Goal: Task Accomplishment & Management: Use online tool/utility

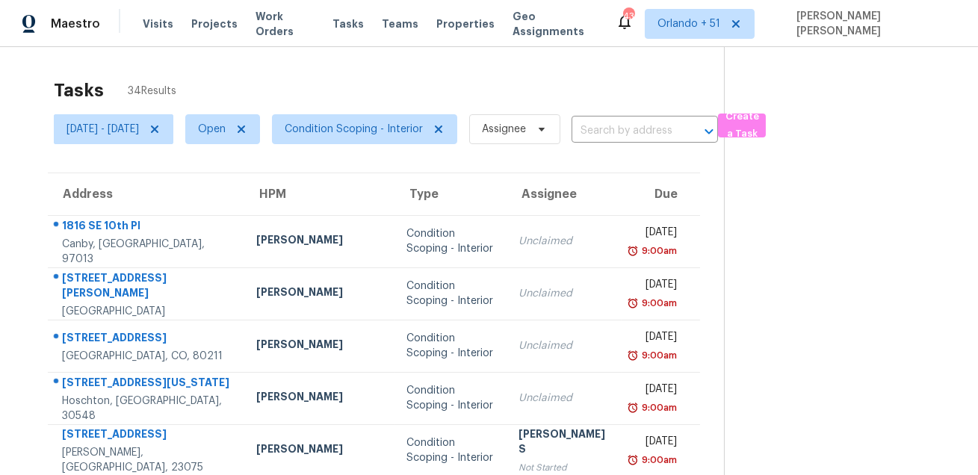
click at [644, 73] on div "Tasks 34 Results" at bounding box center [389, 90] width 670 height 39
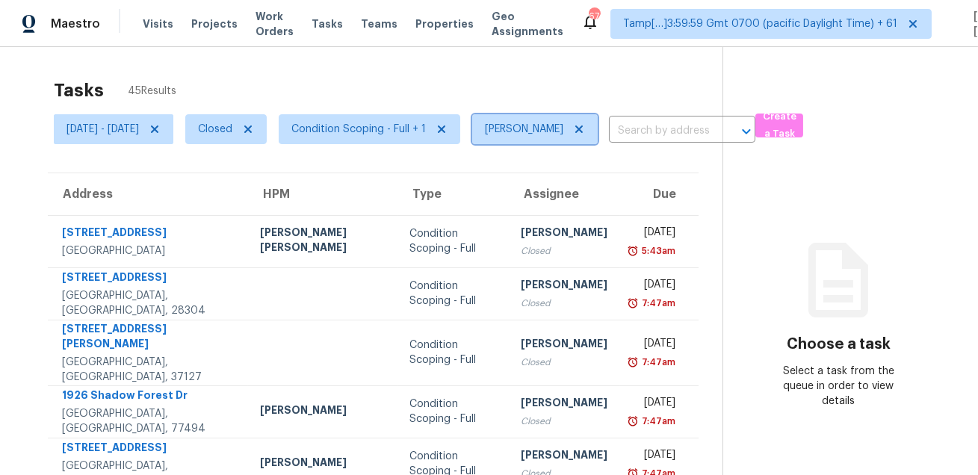
click at [585, 126] on icon at bounding box center [579, 129] width 12 height 12
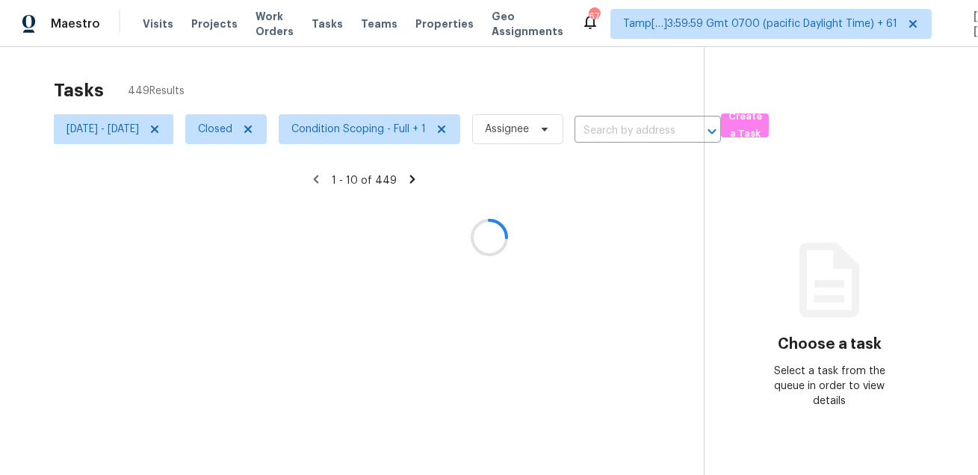
click at [489, 90] on div at bounding box center [489, 237] width 978 height 475
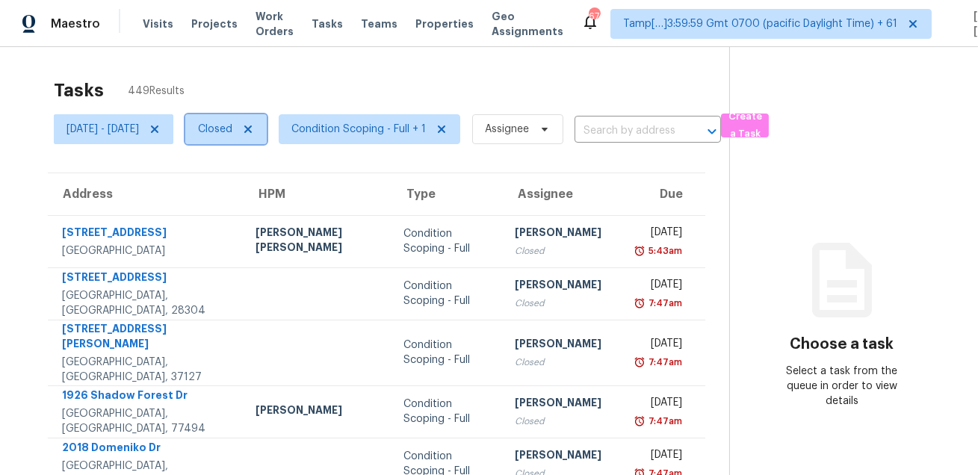
click at [232, 130] on span "Closed" at bounding box center [215, 129] width 34 height 15
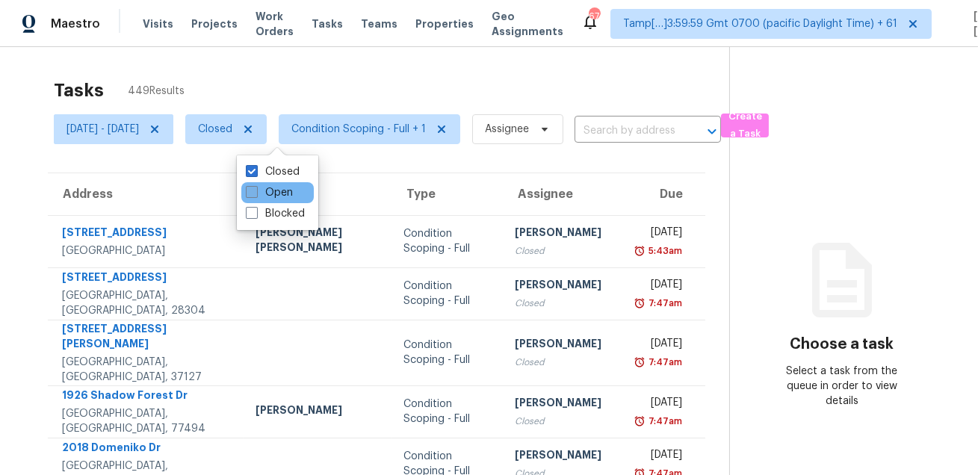
click at [261, 192] on label "Open" at bounding box center [269, 192] width 47 height 15
click at [255, 192] on input "Open" at bounding box center [251, 190] width 10 height 10
checkbox input "true"
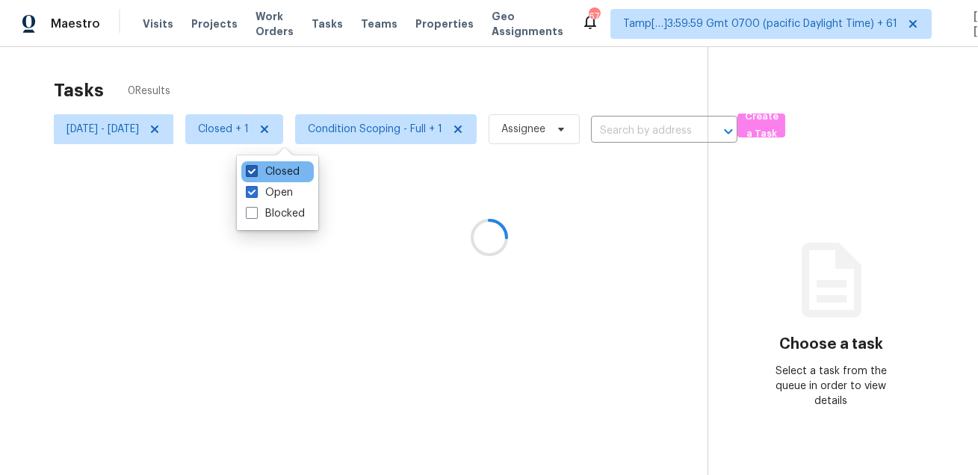
click at [274, 172] on label "Closed" at bounding box center [273, 171] width 54 height 15
click at [255, 172] on input "Closed" at bounding box center [251, 169] width 10 height 10
checkbox input "false"
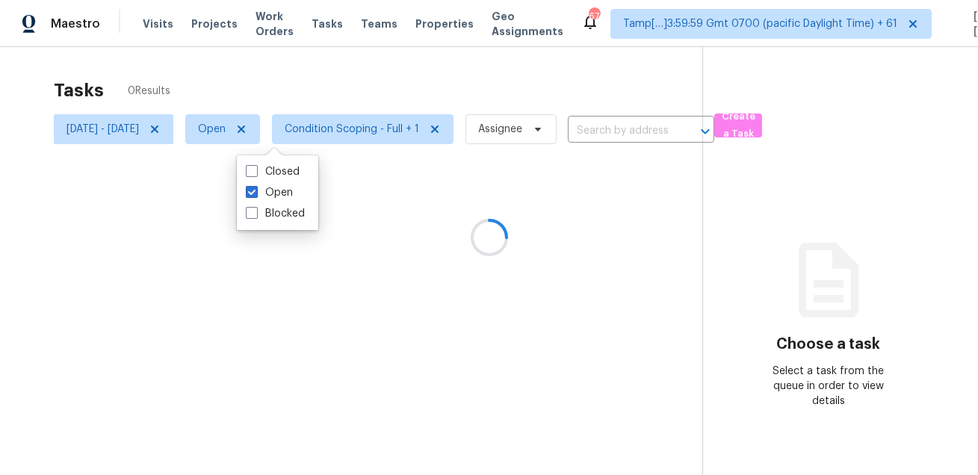
click at [273, 93] on div at bounding box center [489, 237] width 978 height 475
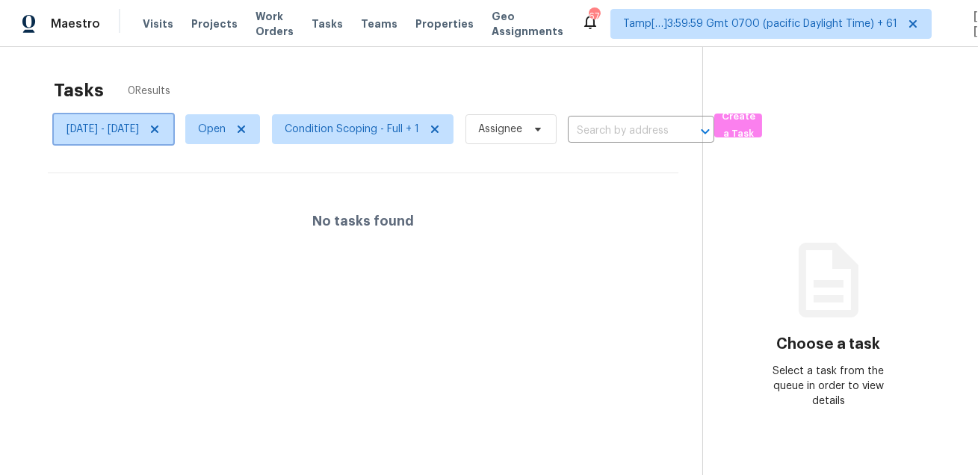
click at [161, 126] on icon at bounding box center [155, 129] width 12 height 12
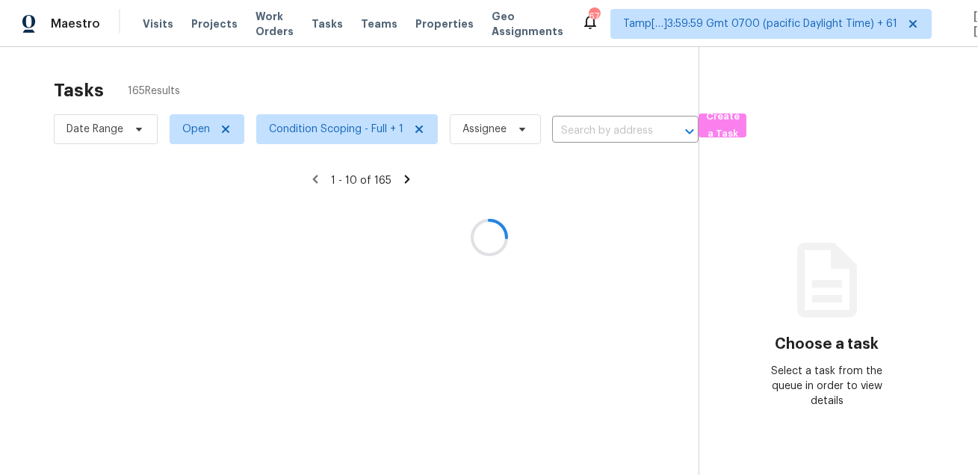
click at [234, 55] on div at bounding box center [489, 237] width 978 height 475
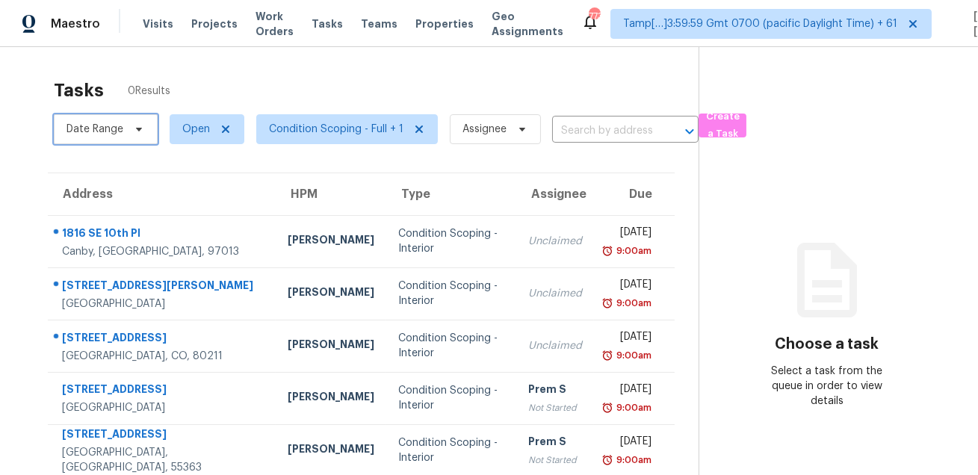
click at [126, 123] on span "Date Range" at bounding box center [106, 129] width 104 height 30
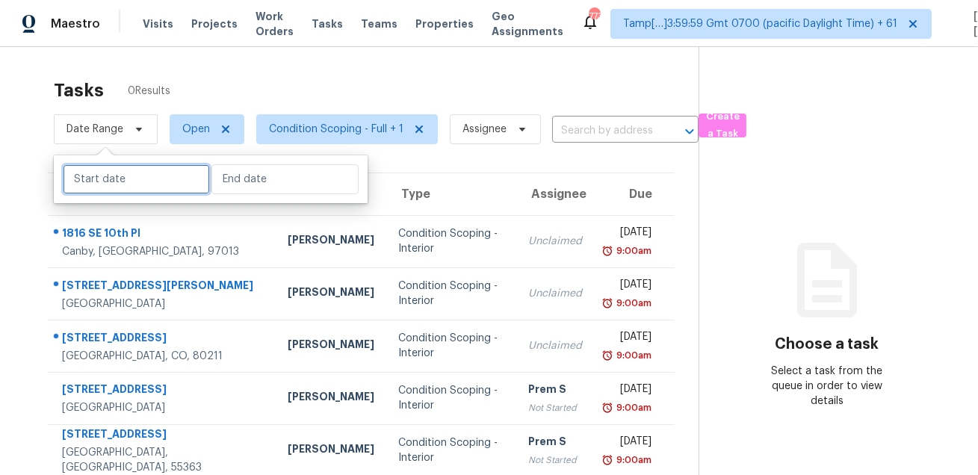
click at [137, 181] on input "text" at bounding box center [136, 179] width 147 height 30
select select "7"
select select "2025"
select select "8"
select select "2025"
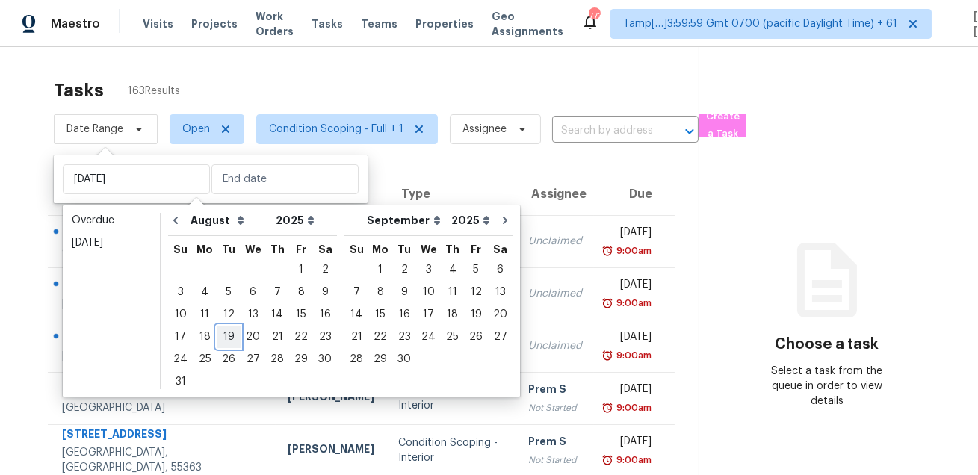
click at [226, 342] on div "19" at bounding box center [229, 336] width 24 height 21
type input "Tue, Aug 19"
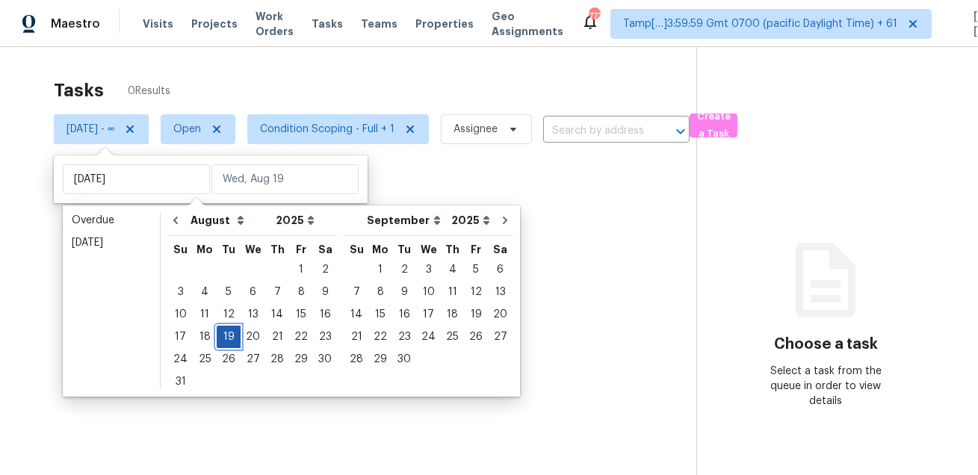
click at [226, 342] on div "19" at bounding box center [229, 336] width 24 height 21
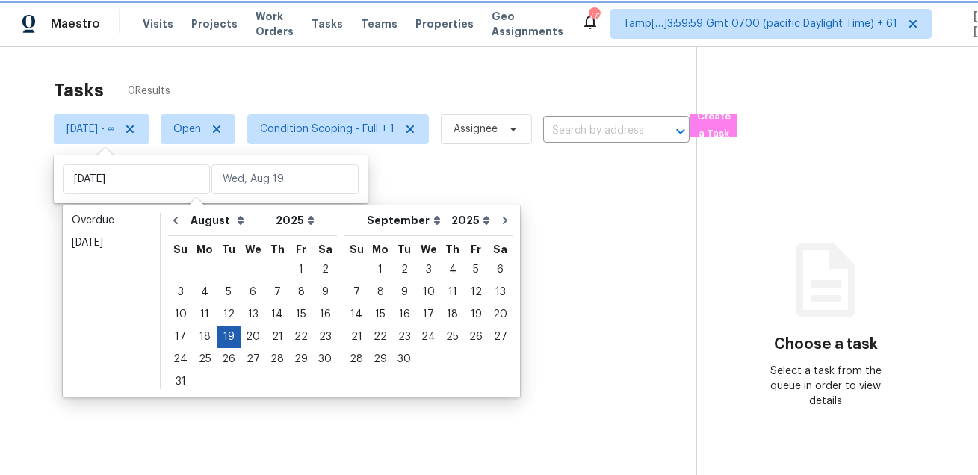
type input "Tue, Aug 19"
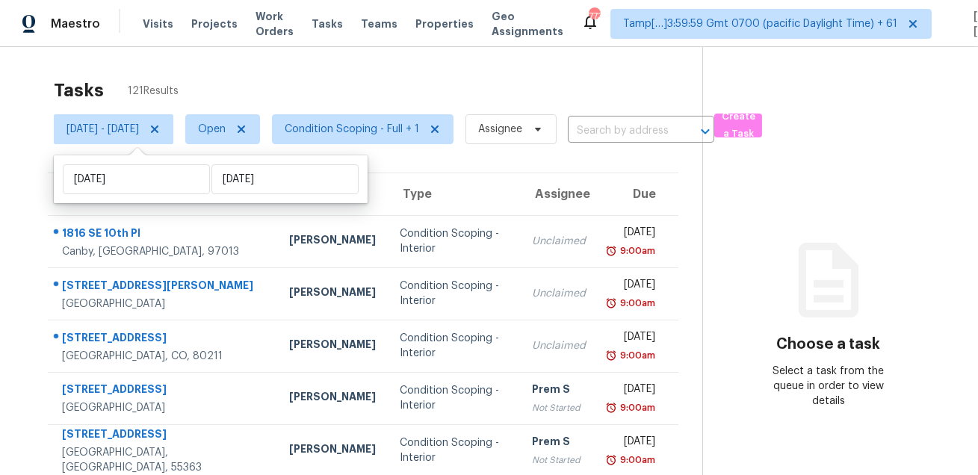
click at [385, 71] on div "Tasks 121 Results" at bounding box center [378, 90] width 648 height 39
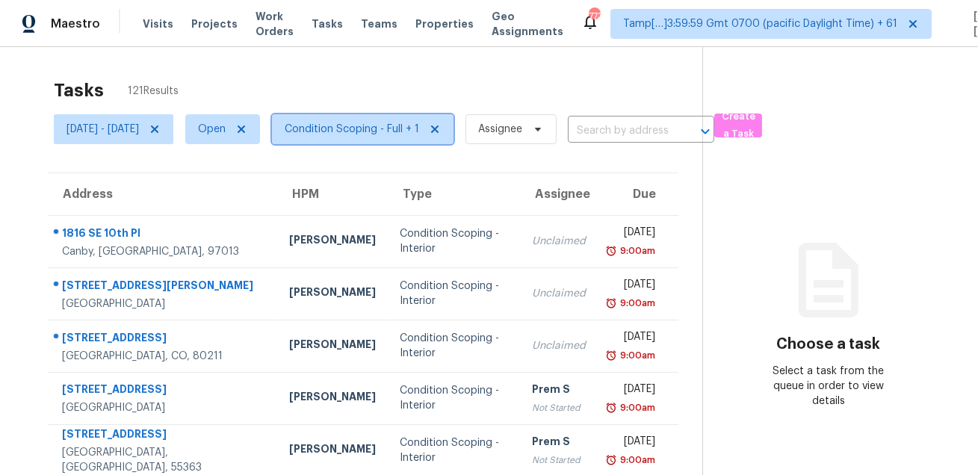
click at [384, 128] on span "Condition Scoping - Full + 1" at bounding box center [352, 129] width 134 height 15
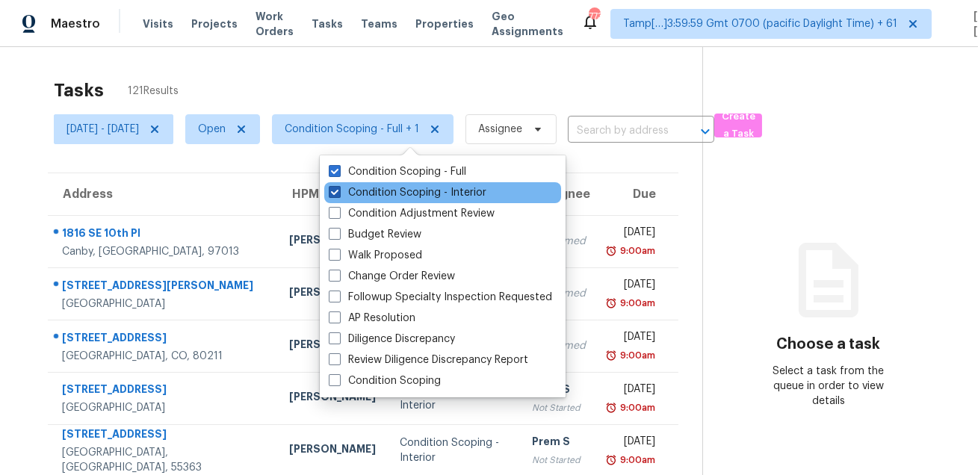
click at [371, 191] on label "Condition Scoping - Interior" at bounding box center [408, 192] width 158 height 15
click at [338, 191] on input "Condition Scoping - Interior" at bounding box center [334, 190] width 10 height 10
checkbox input "false"
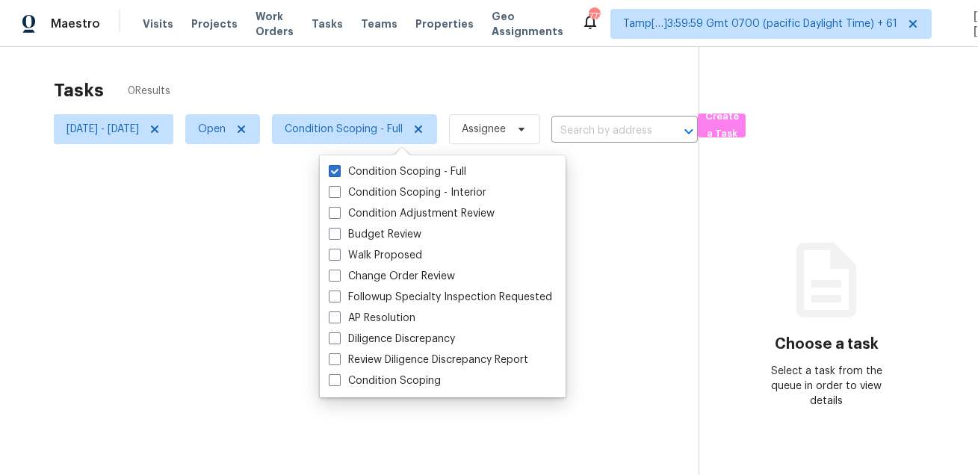
click at [436, 70] on div at bounding box center [489, 237] width 978 height 475
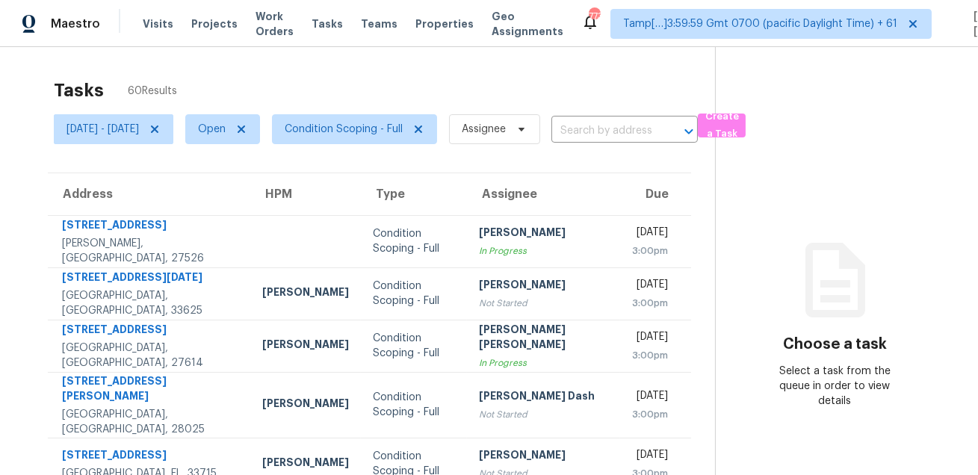
scroll to position [303, 0]
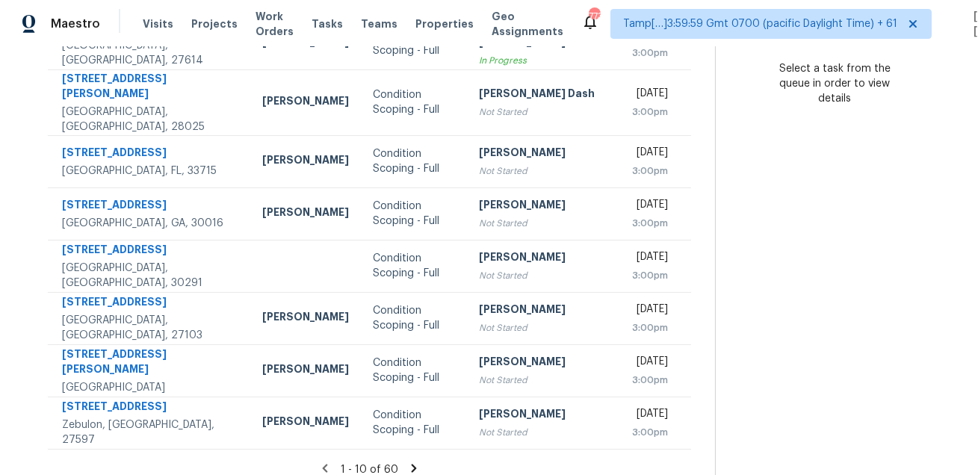
click at [412, 464] on icon at bounding box center [414, 468] width 5 height 8
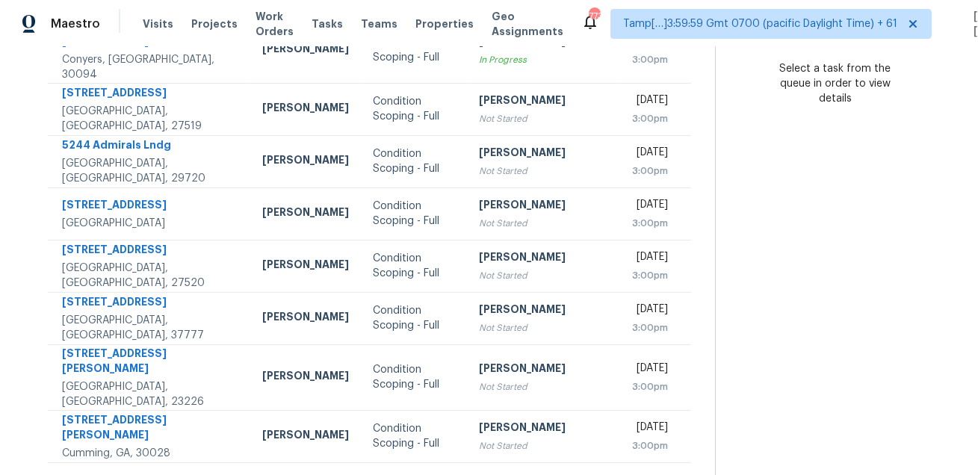
click at [412, 474] on icon at bounding box center [417, 481] width 13 height 13
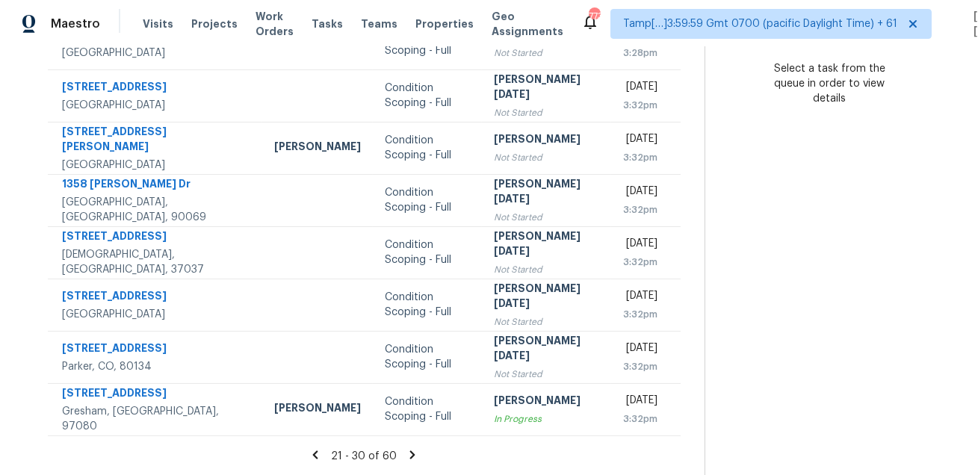
click at [412, 456] on icon at bounding box center [412, 454] width 5 height 8
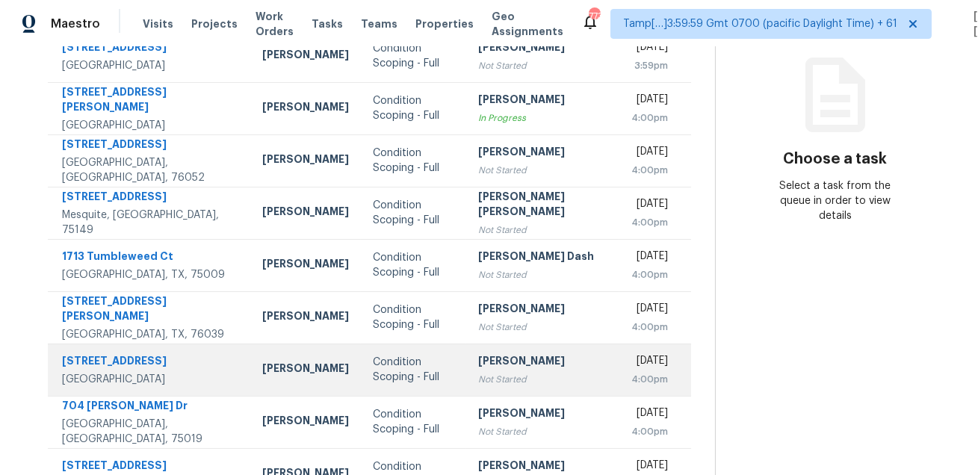
scroll to position [315, 0]
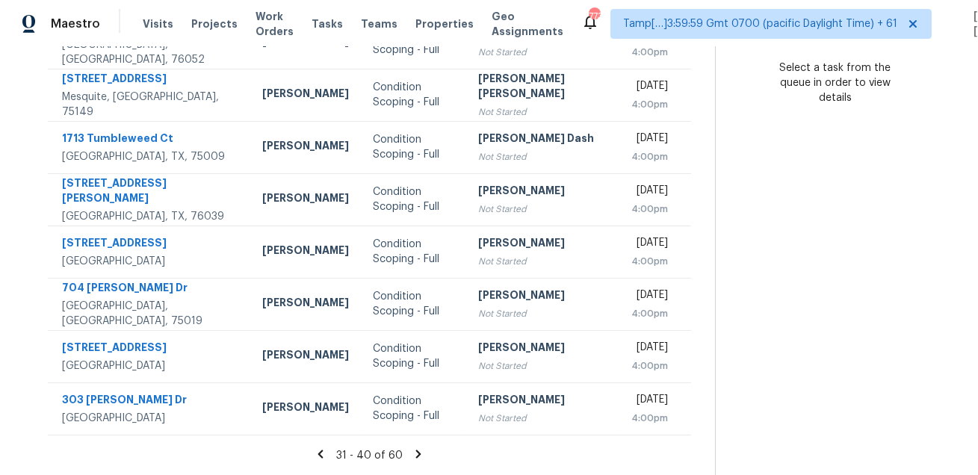
click at [416, 456] on icon at bounding box center [418, 453] width 13 height 13
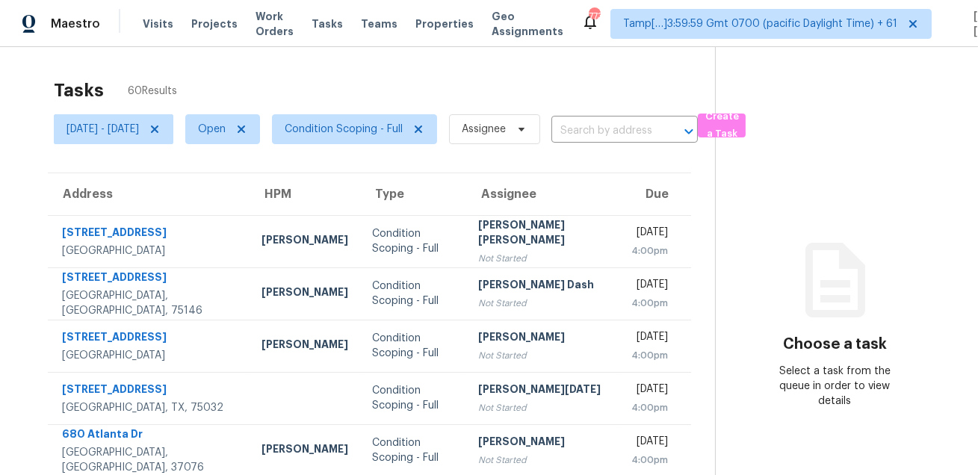
scroll to position [303, 0]
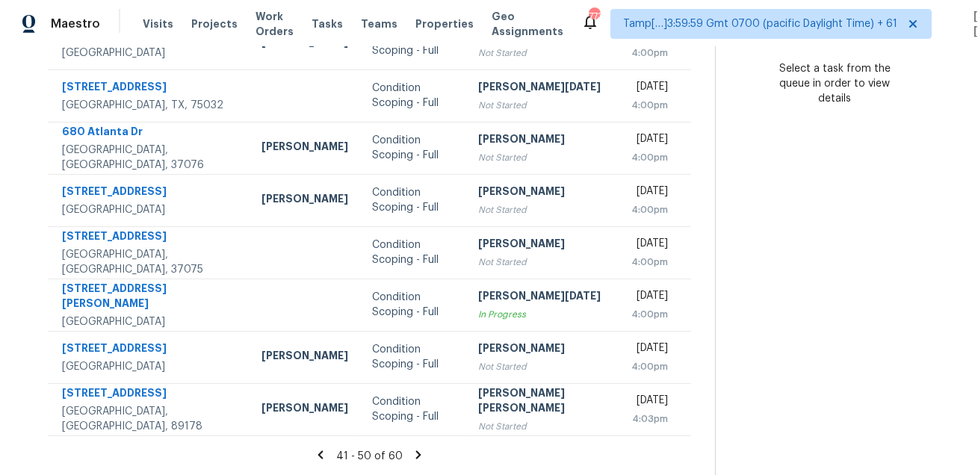
click at [416, 456] on icon at bounding box center [418, 454] width 5 height 8
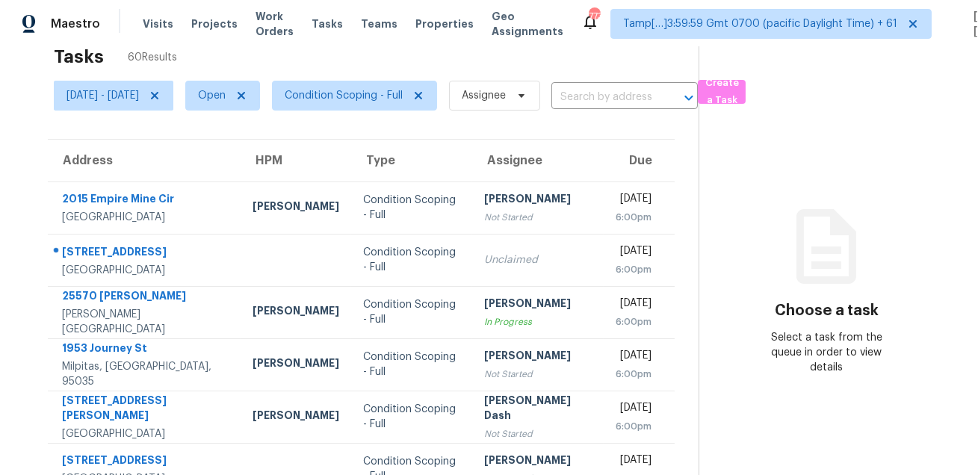
scroll to position [28, 0]
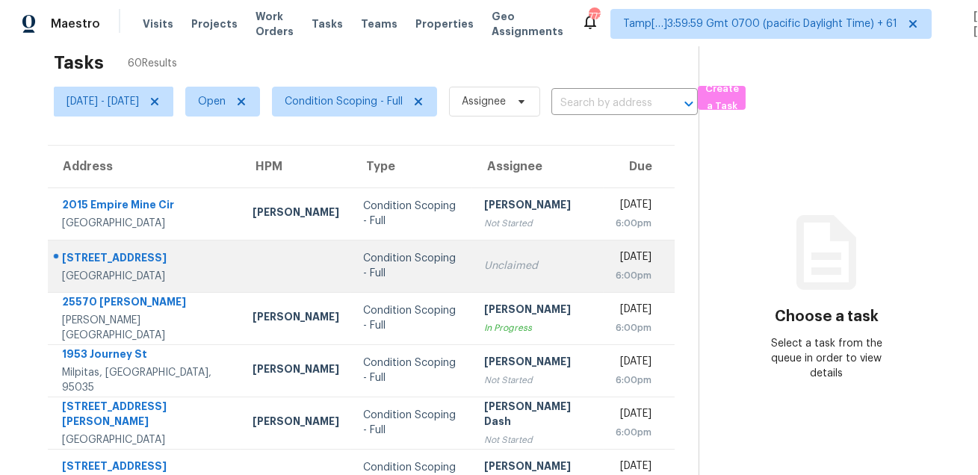
click at [156, 255] on div "8036 Foxfield Springs St" at bounding box center [145, 259] width 167 height 19
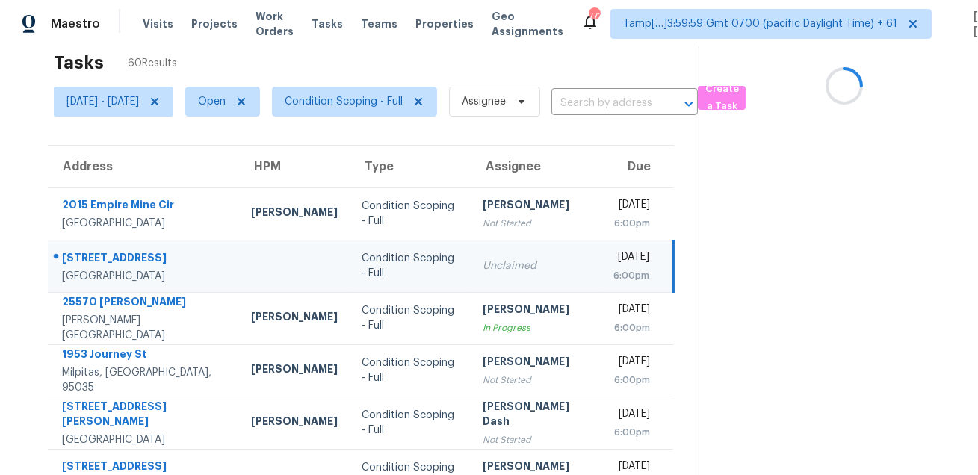
click at [156, 255] on div "8036 Foxfield Springs St" at bounding box center [144, 259] width 165 height 19
copy div "8036 Foxfield Springs St"
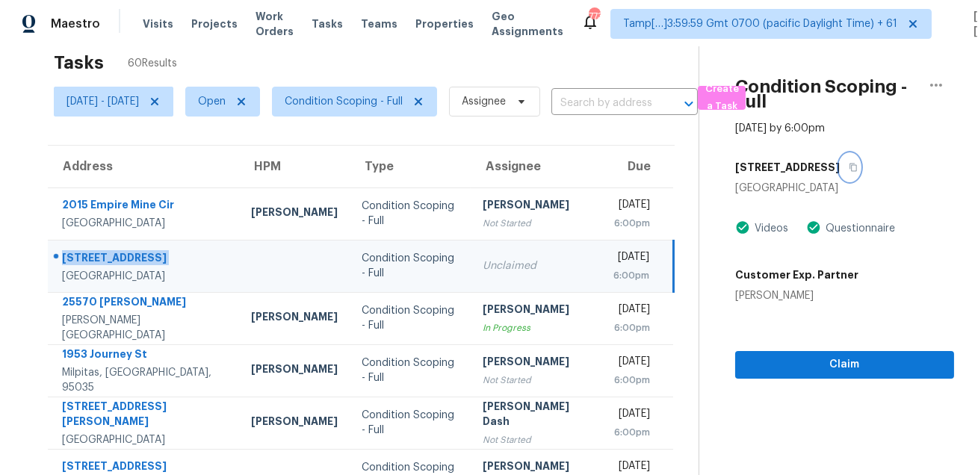
click at [860, 164] on button "button" at bounding box center [850, 167] width 20 height 27
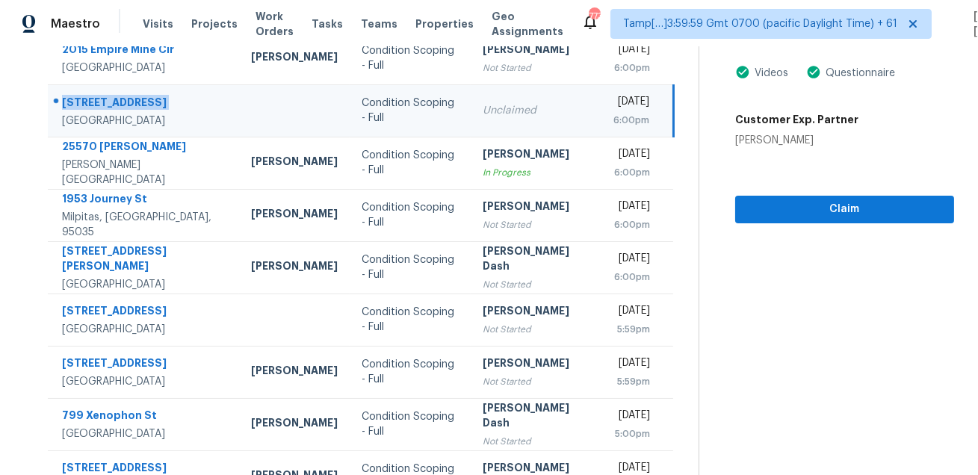
scroll to position [303, 0]
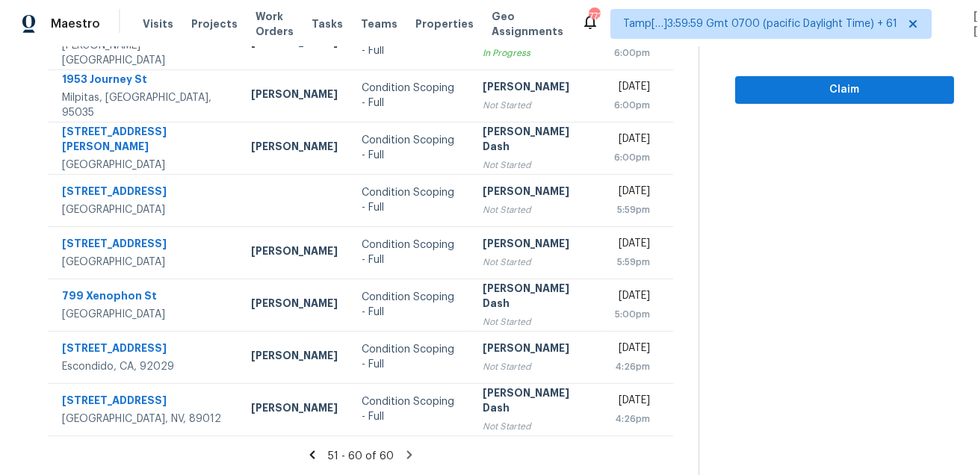
click at [412, 456] on icon at bounding box center [409, 454] width 5 height 8
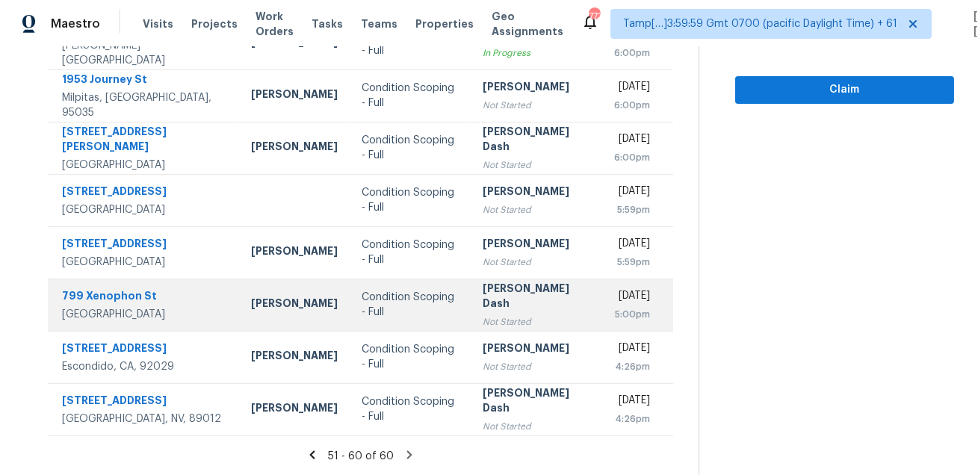
scroll to position [0, 0]
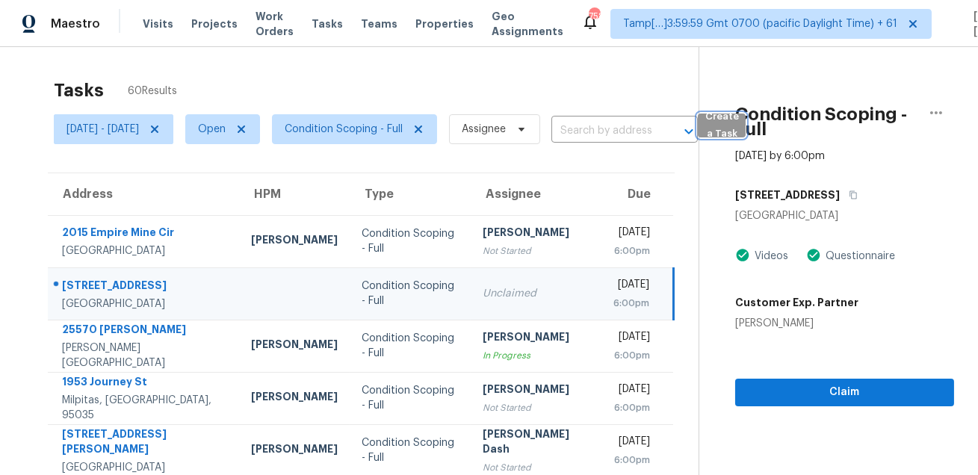
click at [738, 134] on span "Create a Task" at bounding box center [721, 125] width 33 height 34
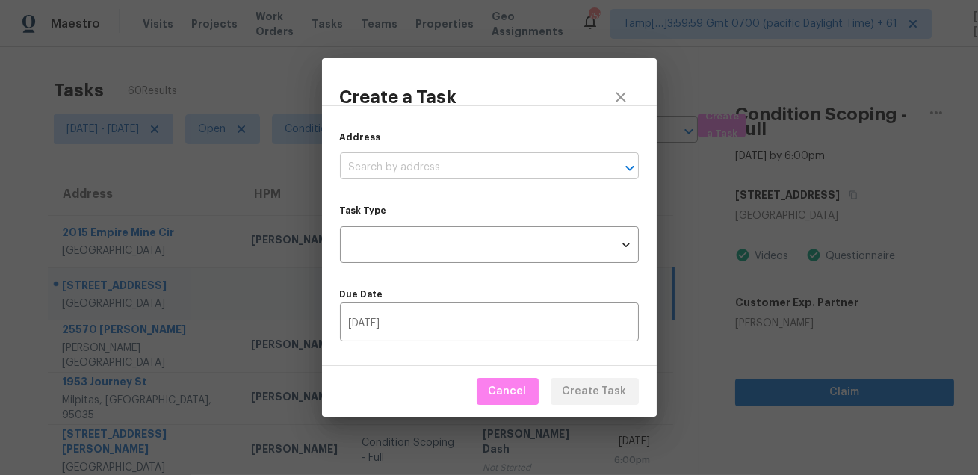
click at [512, 167] on input "text" at bounding box center [468, 167] width 257 height 23
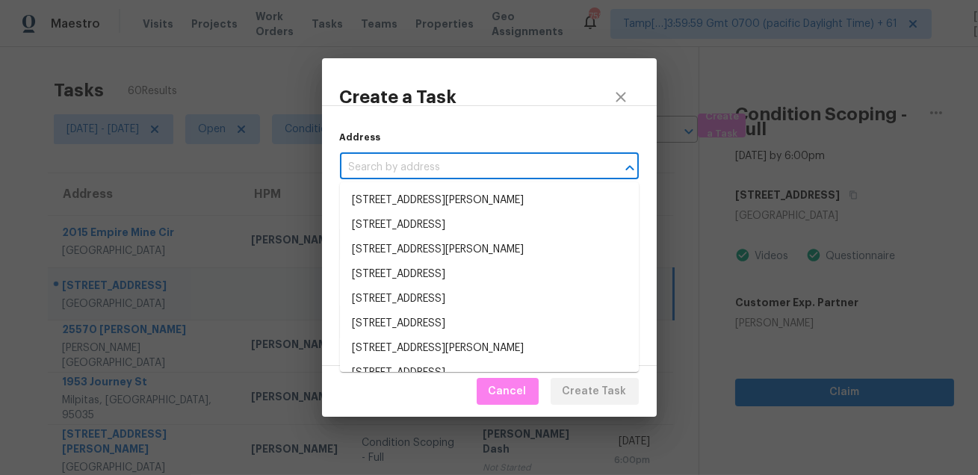
paste input "2122 Victoria Ln, Princeton, TX 75407"
type input "2122 Victoria Ln, Princeton, TX 75407"
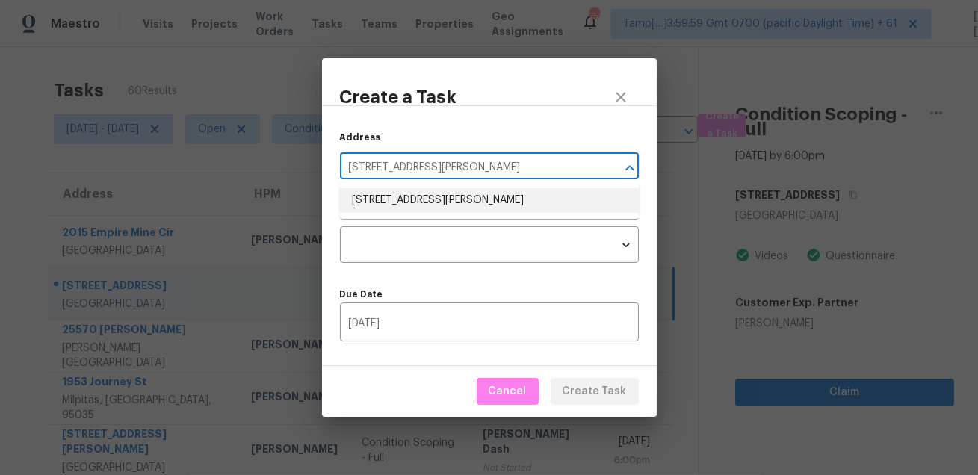
click at [468, 200] on li "2122 Victoria Ln, Princeton, TX 75407" at bounding box center [489, 200] width 299 height 25
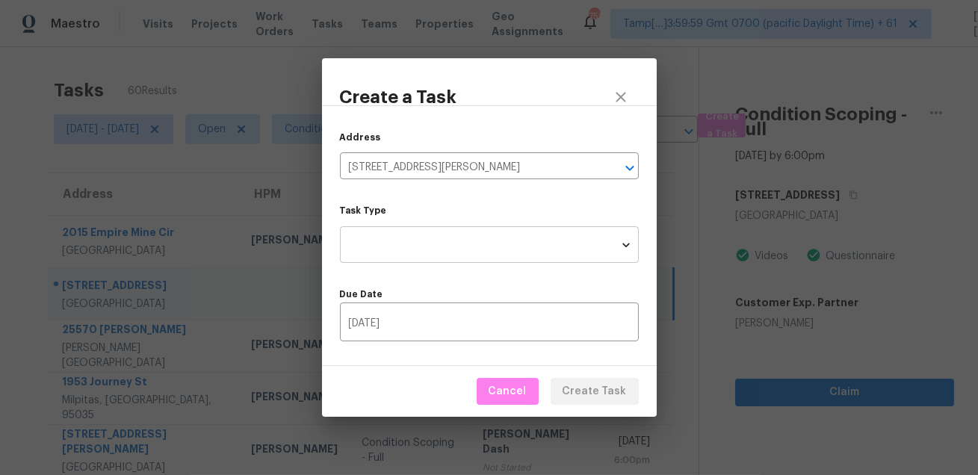
click at [463, 241] on body "Maestro Visits Projects Work Orders Tasks Teams Properties Geo Assignments 758 …" at bounding box center [489, 237] width 978 height 475
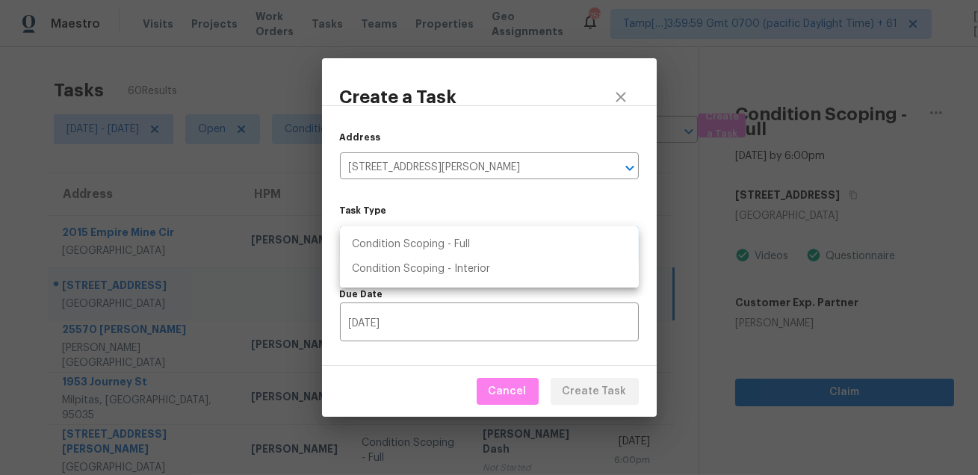
click at [487, 243] on li "Condition Scoping - Full" at bounding box center [489, 244] width 299 height 25
type input "virtual_full_assessment"
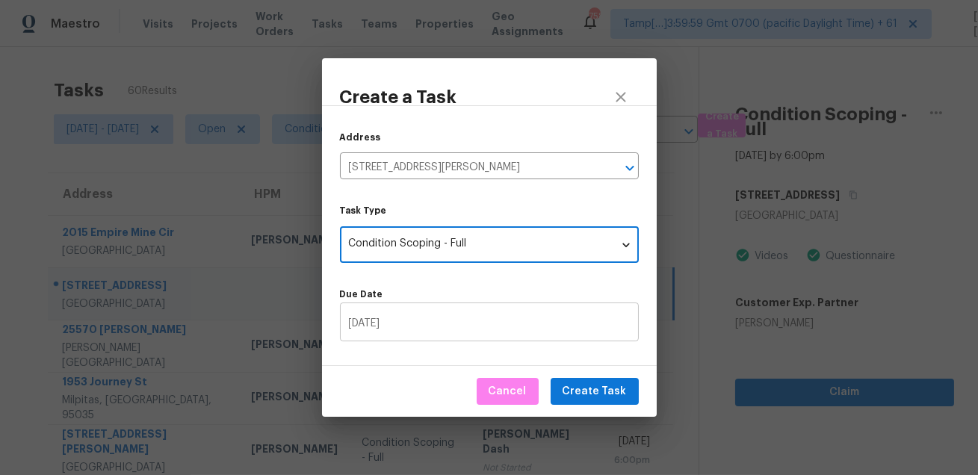
click at [440, 331] on input "08/19/2025" at bounding box center [489, 323] width 299 height 35
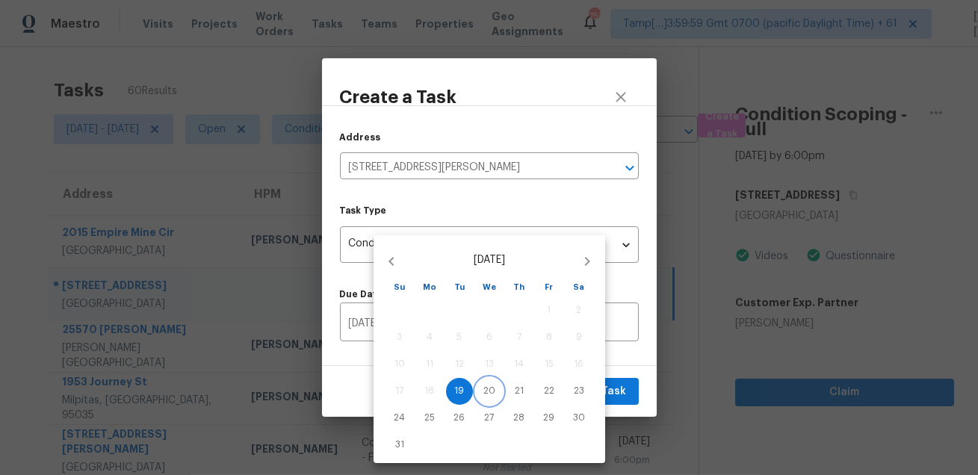
click at [485, 393] on p "20" at bounding box center [489, 391] width 12 height 13
type input "08/20/2025"
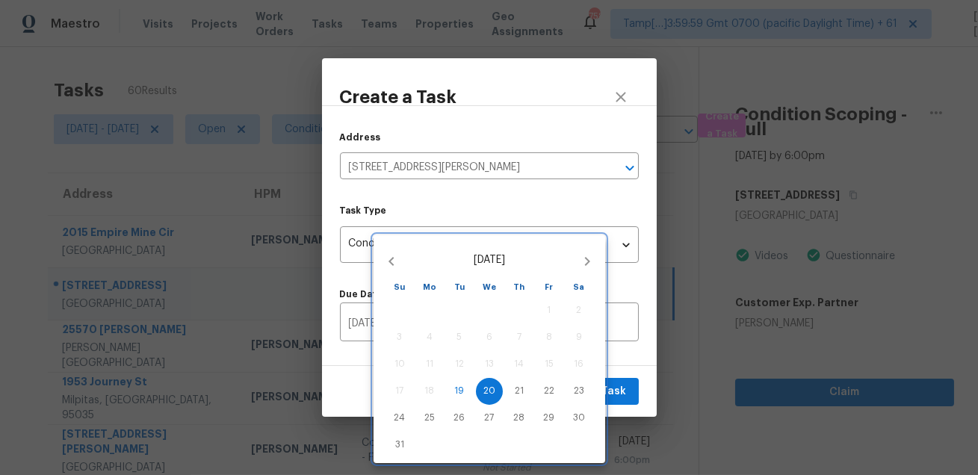
click at [639, 373] on div at bounding box center [489, 237] width 978 height 475
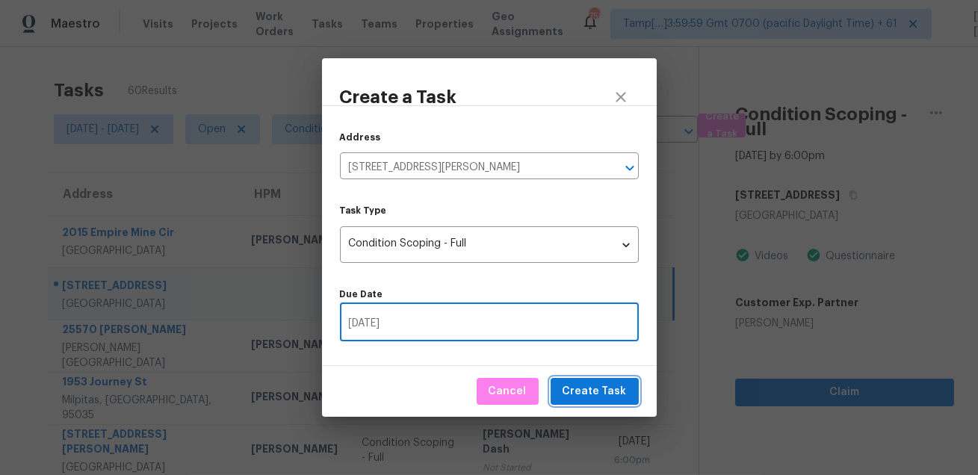
click at [588, 395] on span "Create Task" at bounding box center [595, 391] width 64 height 19
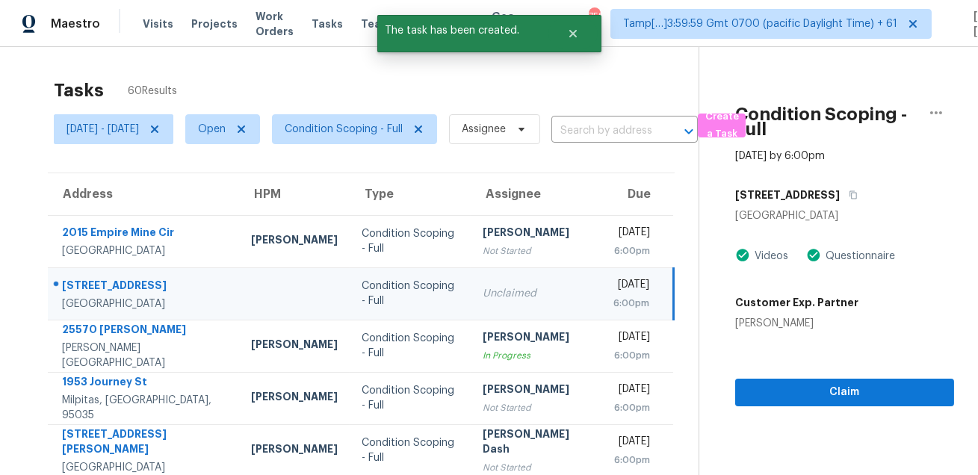
click at [658, 77] on div "Tasks 60 Results" at bounding box center [376, 90] width 645 height 39
